Goal: Transaction & Acquisition: Download file/media

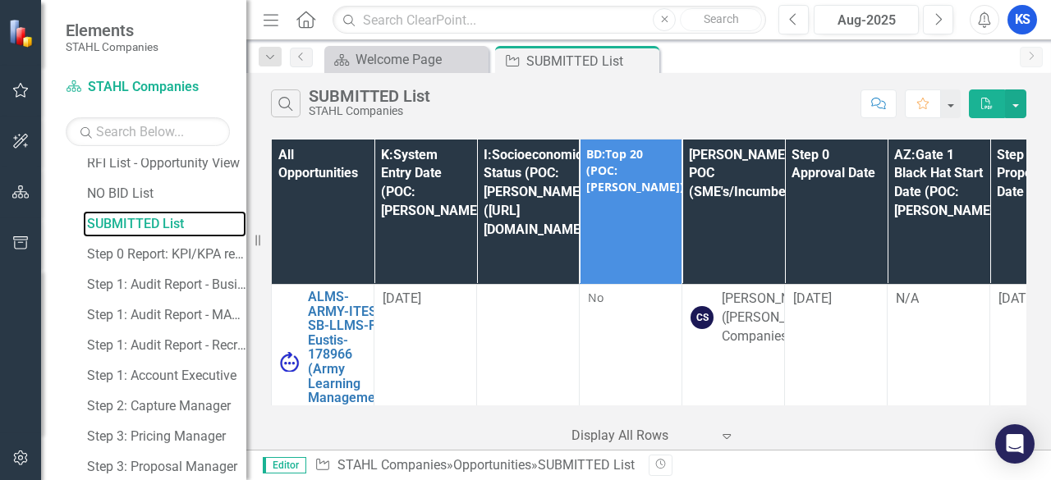
scroll to position [1073, 0]
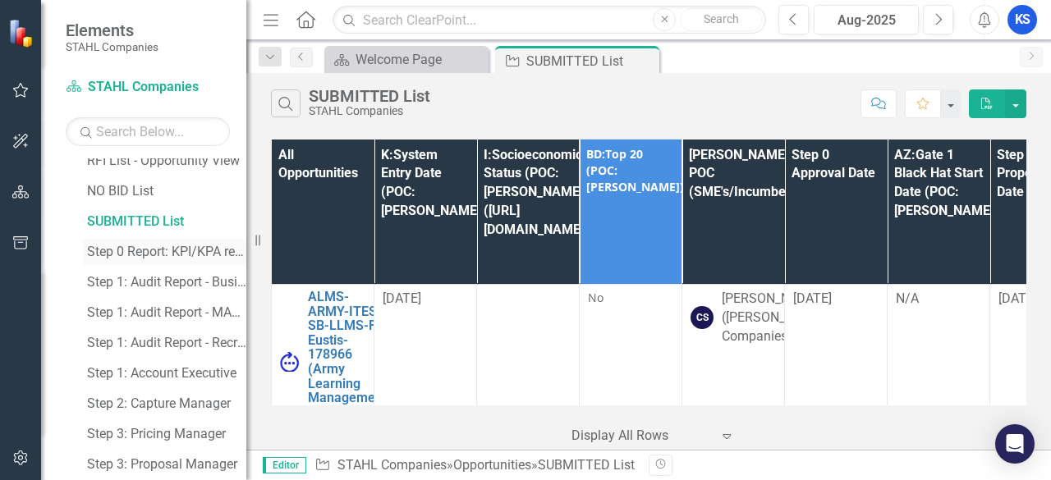
click at [163, 246] on div "Step 0 Report: KPI/KPA report" at bounding box center [166, 252] width 159 height 15
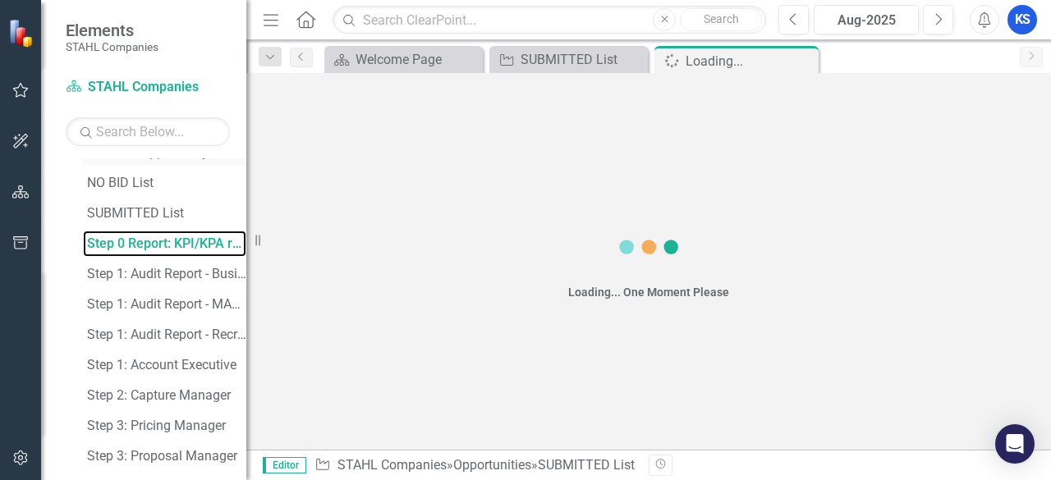
scroll to position [1104, 0]
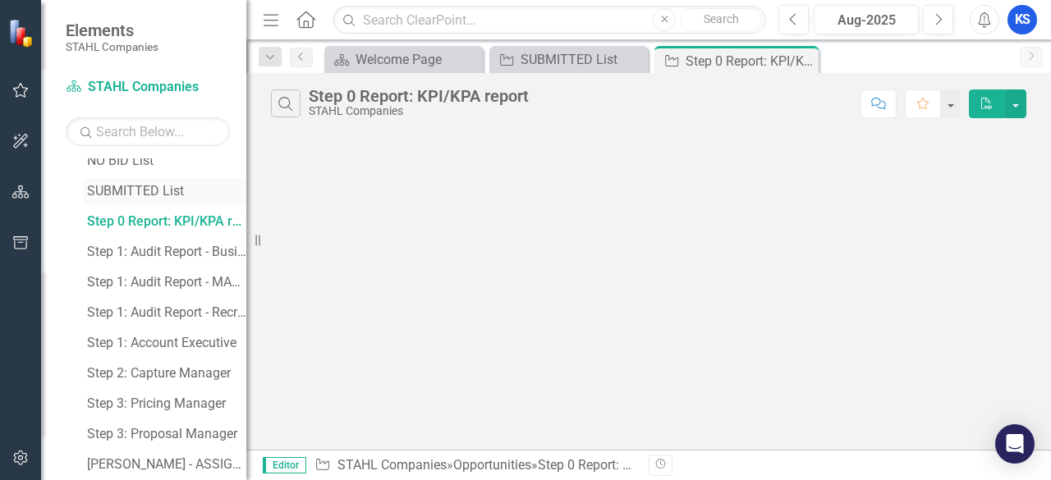
click at [138, 186] on div "SUBMITTED List" at bounding box center [166, 191] width 159 height 15
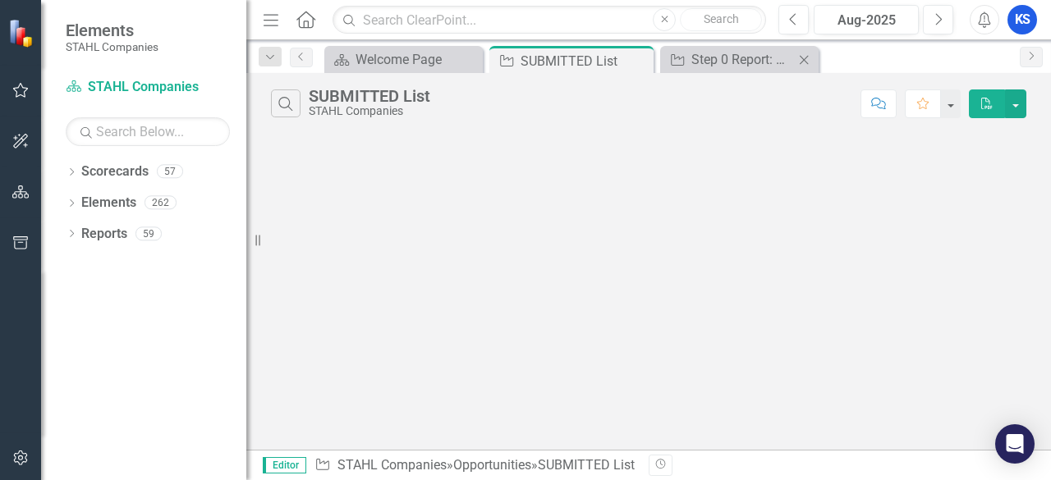
drag, startPoint x: 0, startPoint y: 0, endPoint x: 807, endPoint y: 62, distance: 809.5
click at [807, 62] on icon at bounding box center [804, 59] width 9 height 9
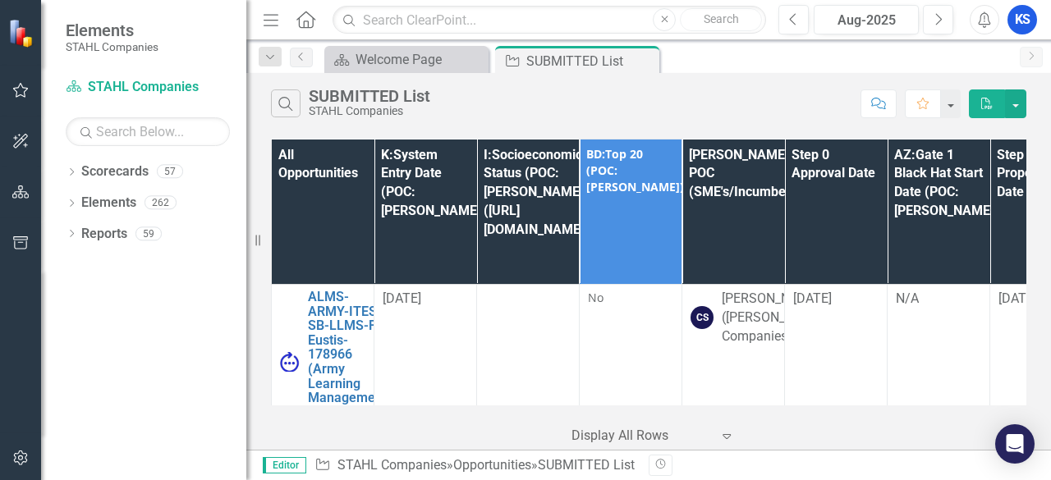
click at [402, 185] on th "K:System Entry Date (POC: [PERSON_NAME])" at bounding box center [425, 212] width 103 height 145
click at [459, 209] on th "K:System Entry Date (POC: Karen) Sort Ascending" at bounding box center [425, 212] width 103 height 145
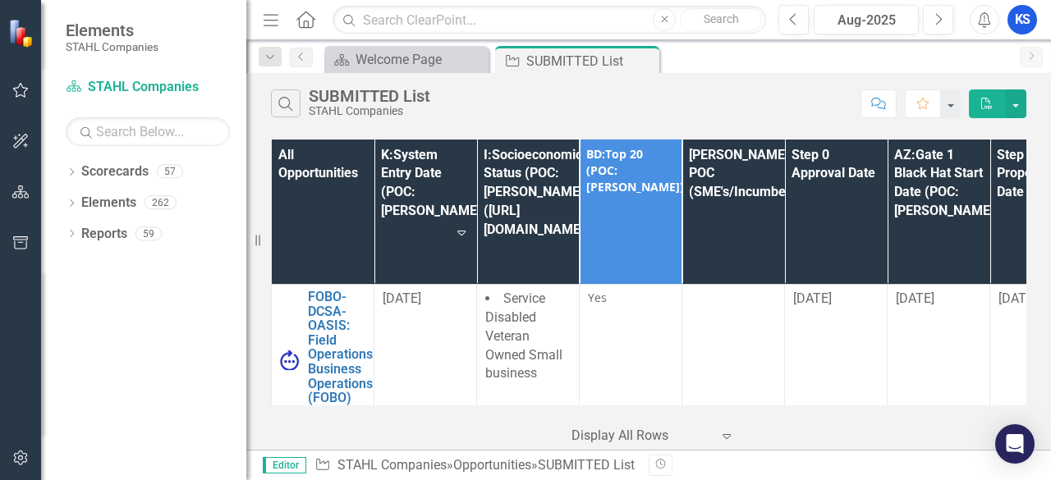
click at [304, 11] on icon "Home" at bounding box center [305, 19] width 21 height 17
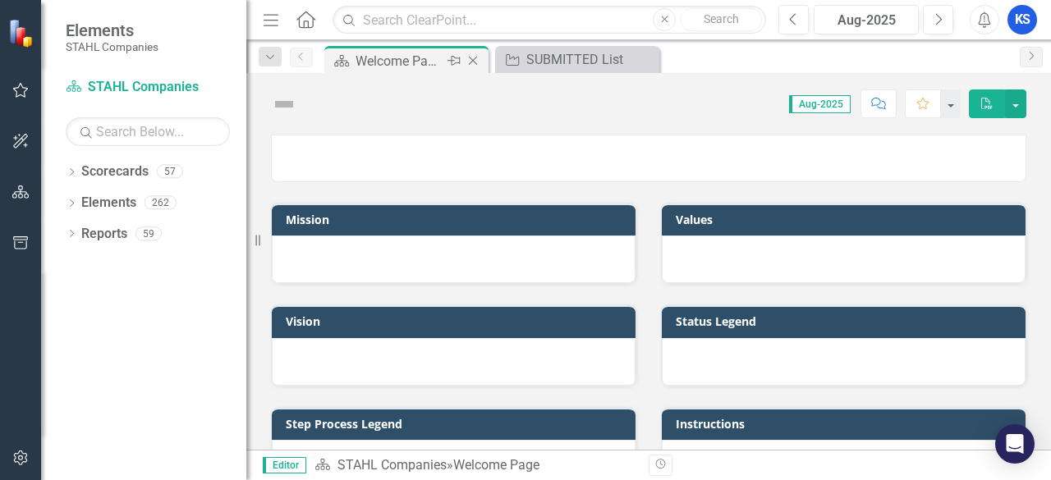
click at [476, 61] on icon "Close" at bounding box center [473, 60] width 16 height 13
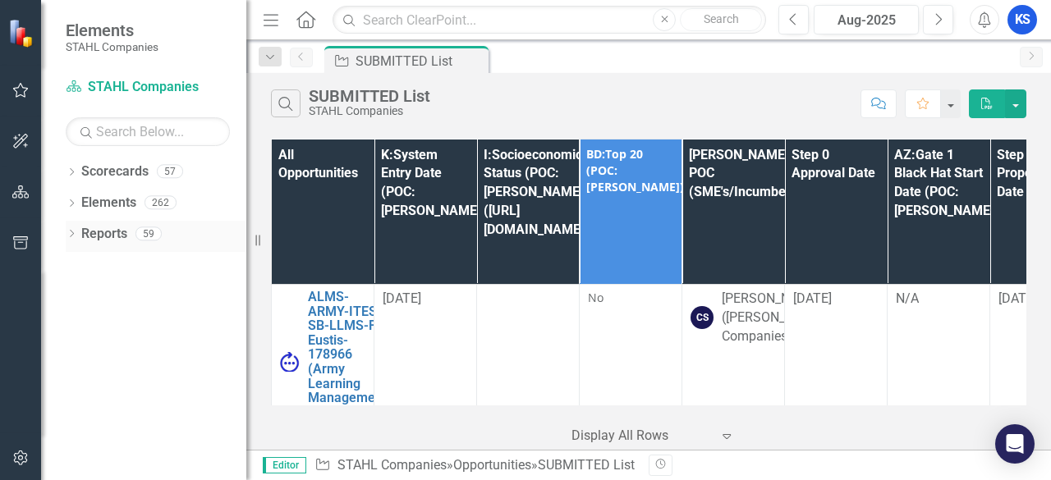
click at [69, 236] on icon "Dropdown" at bounding box center [71, 235] width 11 height 9
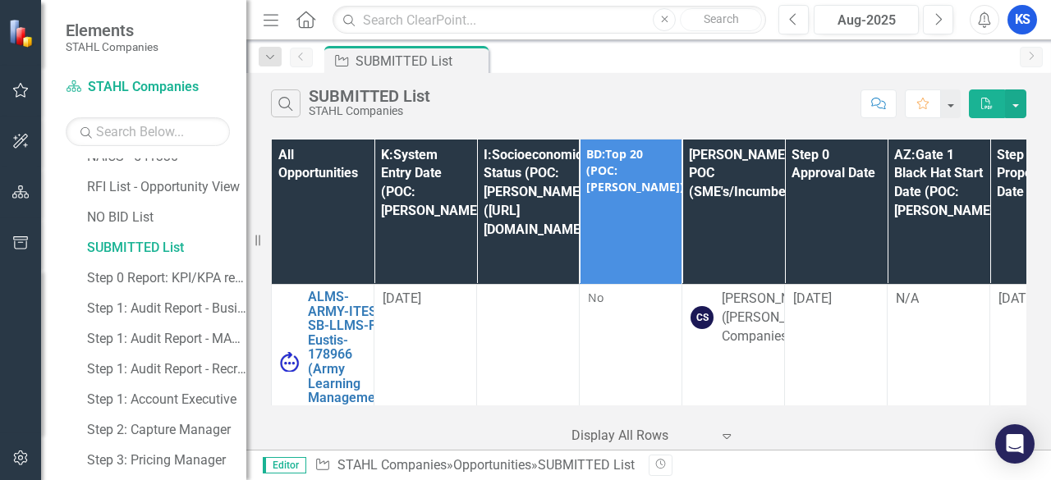
scroll to position [1054, 0]
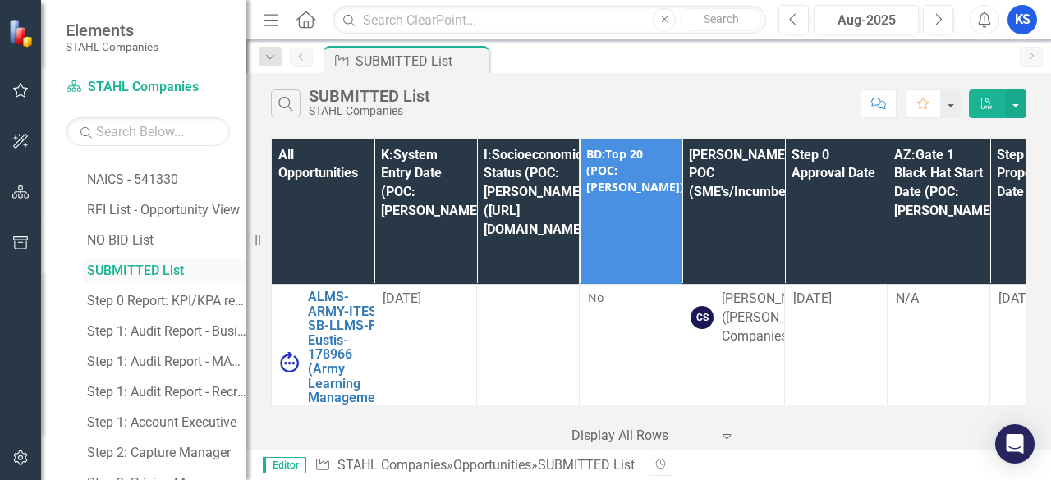
click at [149, 275] on div "SUBMITTED List" at bounding box center [166, 271] width 159 height 15
click at [146, 273] on div "SUBMITTED List" at bounding box center [166, 271] width 159 height 15
click at [145, 239] on div "NO BID List" at bounding box center [166, 240] width 159 height 15
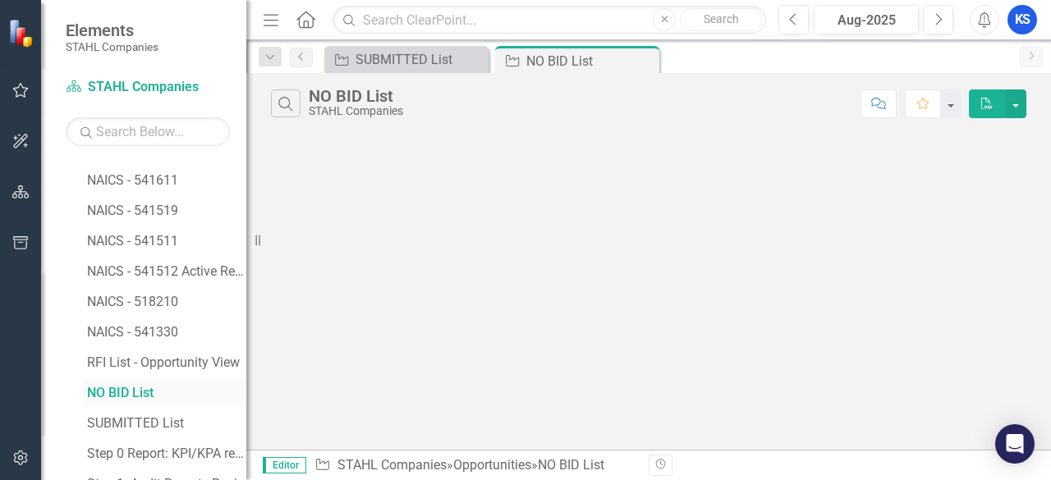
scroll to position [827, 0]
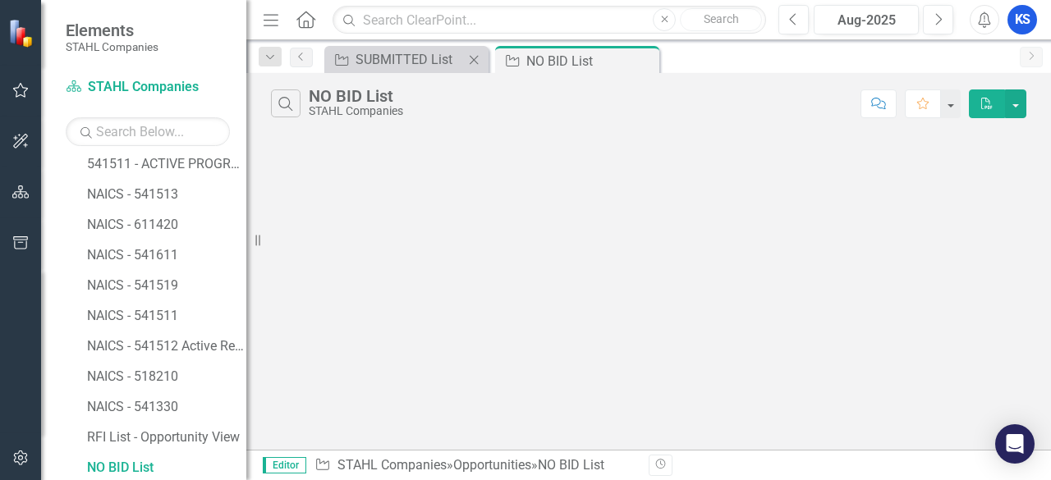
click at [471, 57] on icon "Close" at bounding box center [474, 59] width 16 height 13
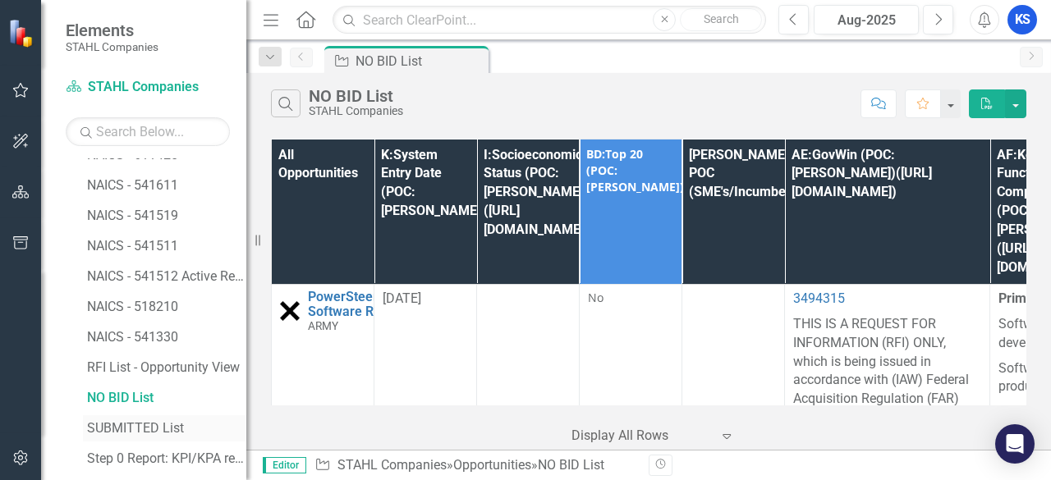
scroll to position [991, 0]
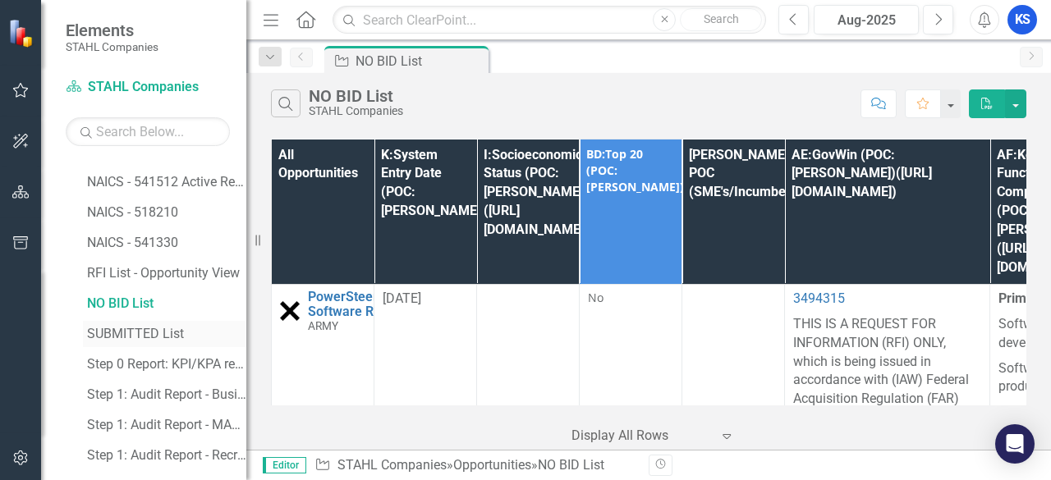
click at [138, 333] on div "SUBMITTED List" at bounding box center [166, 334] width 159 height 15
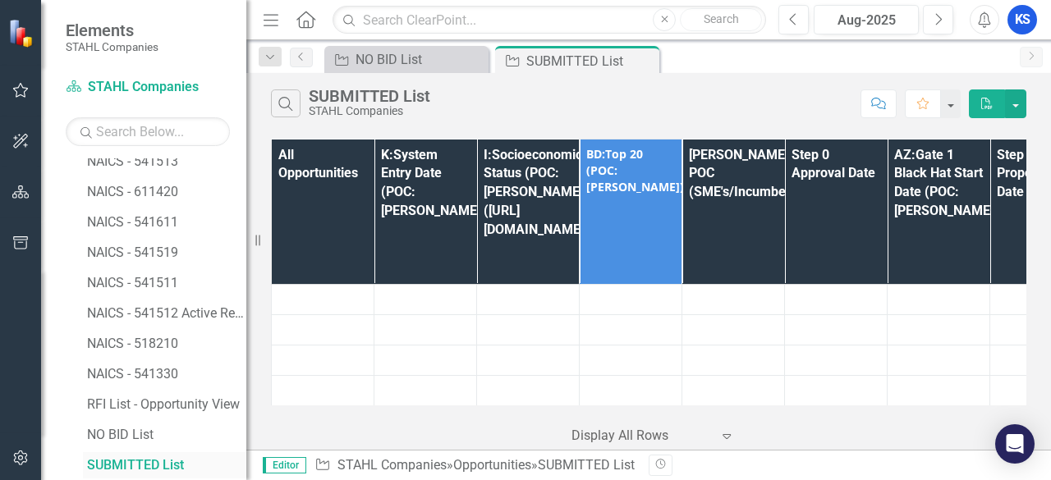
scroll to position [857, 0]
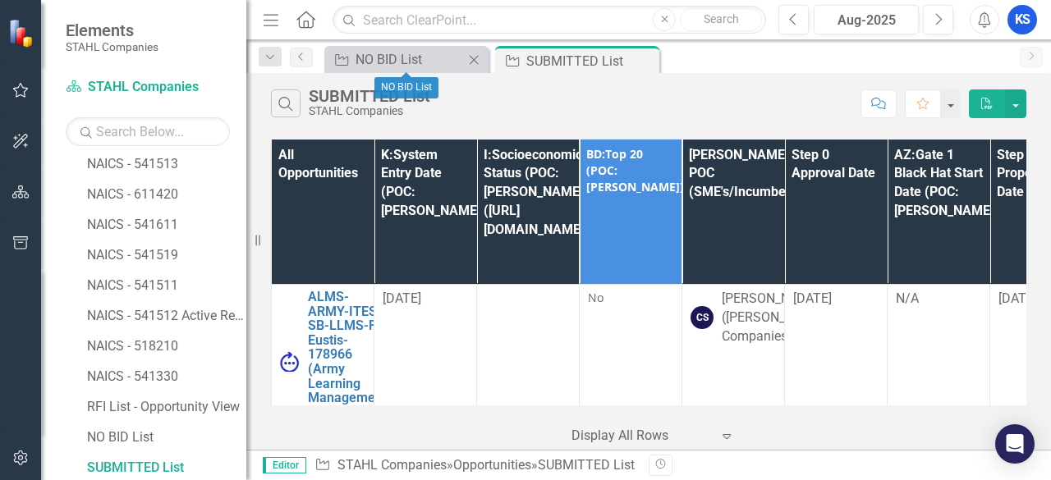
click at [476, 64] on icon "Close" at bounding box center [474, 59] width 16 height 13
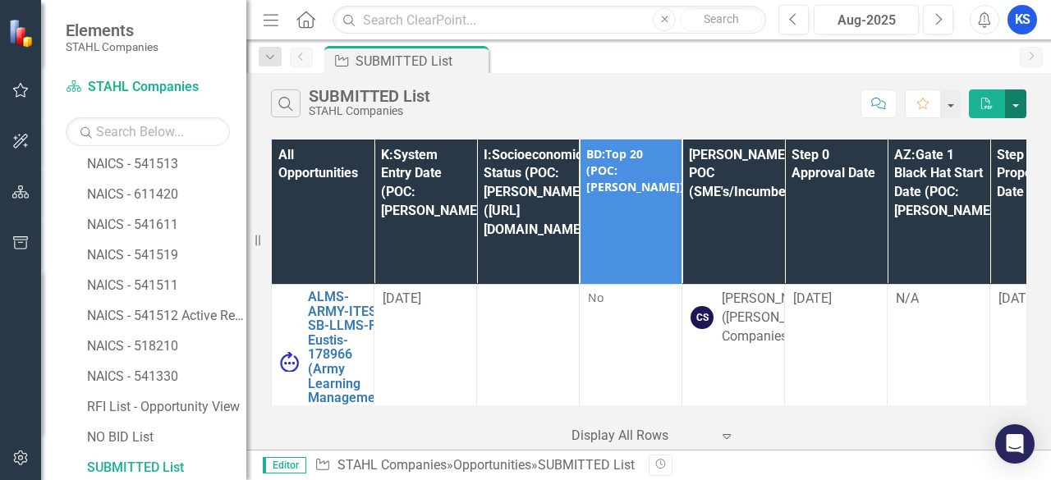
click at [1017, 98] on button "button" at bounding box center [1015, 104] width 21 height 29
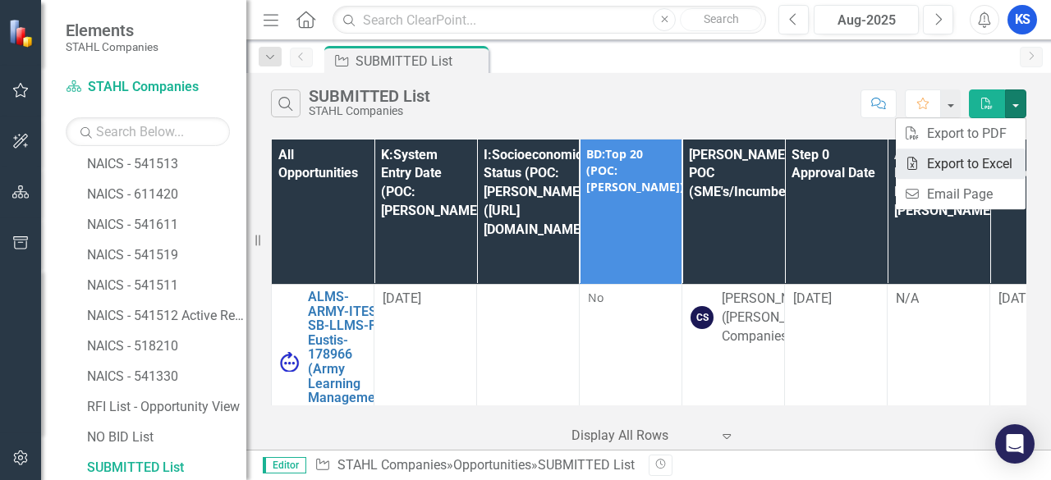
click at [960, 165] on link "Excel Export to Excel" at bounding box center [961, 164] width 130 height 30
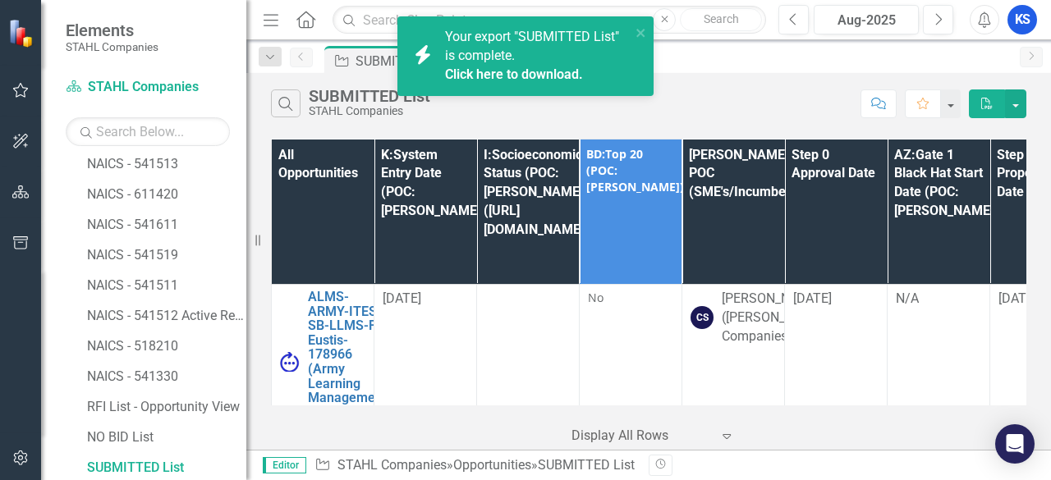
click at [493, 76] on link "Click here to download." at bounding box center [514, 75] width 138 height 16
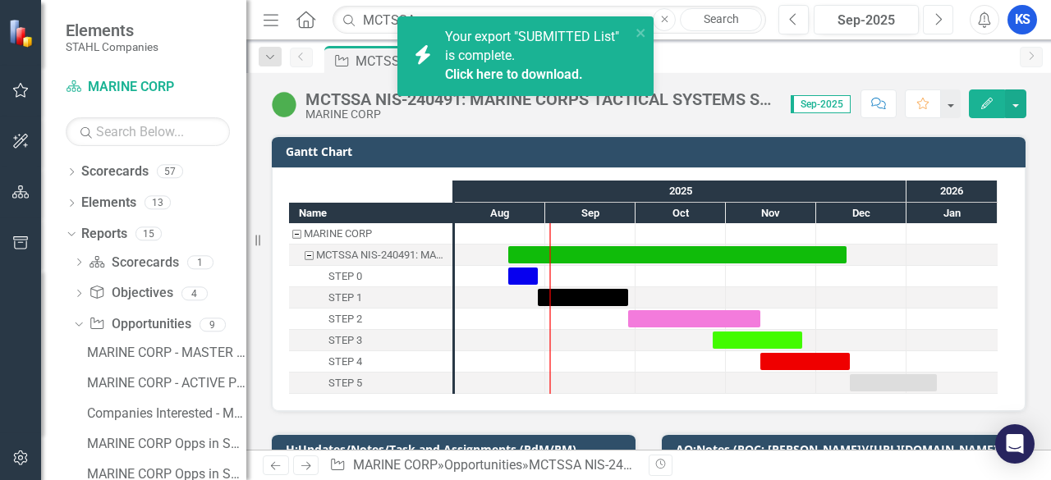
scroll to position [2217, 0]
